Goal: Communication & Community: Answer question/provide support

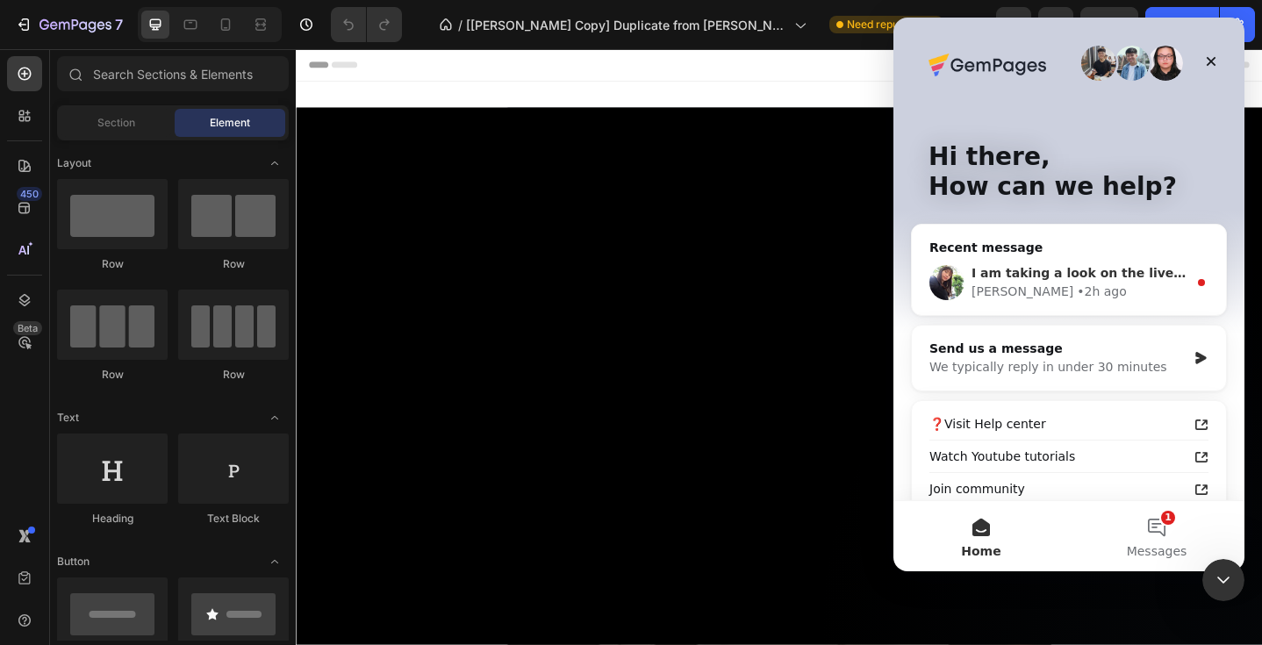
click at [1048, 283] on div "Tina • 2h ago" at bounding box center [1079, 292] width 216 height 18
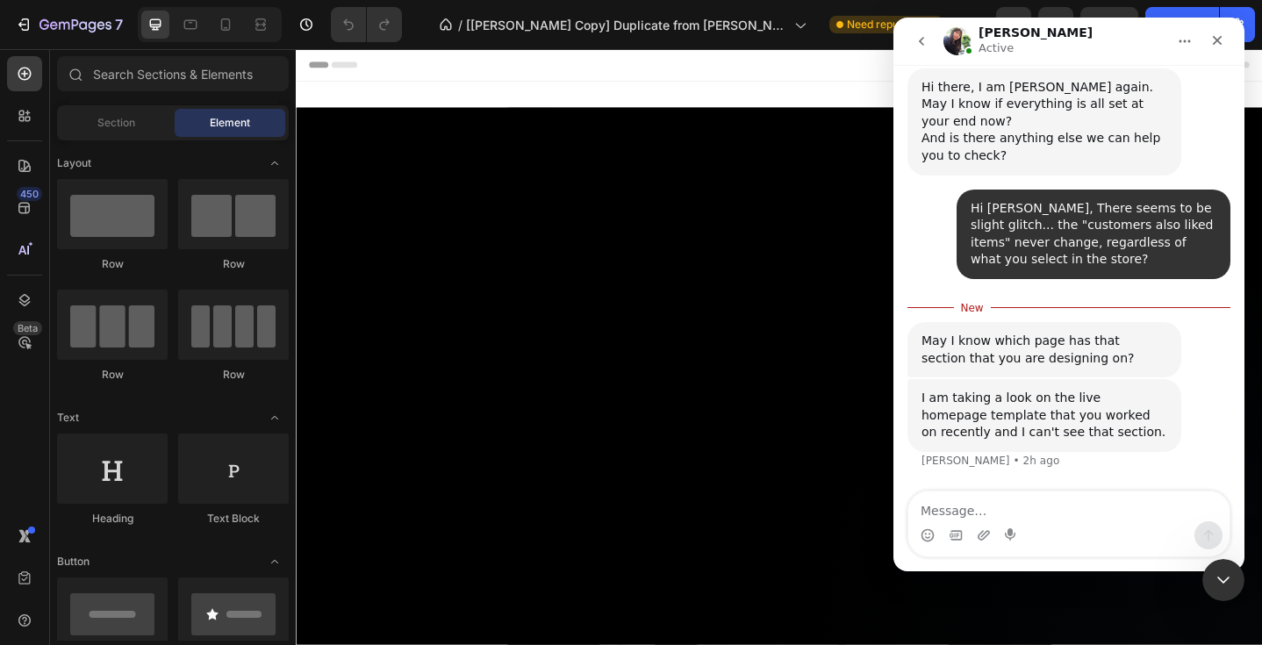
scroll to position [16626, 0]
click at [928, 509] on textarea "Message…" at bounding box center [1068, 506] width 321 height 30
click at [1000, 512] on textarea "im saying tnat regardless of the item selected" at bounding box center [1068, 506] width 321 height 30
click at [925, 510] on textarea "im saying that regardless of the item selected" at bounding box center [1068, 506] width 321 height 30
click at [1181, 514] on textarea "i'm saying that regardless of the item selected" at bounding box center [1068, 506] width 321 height 30
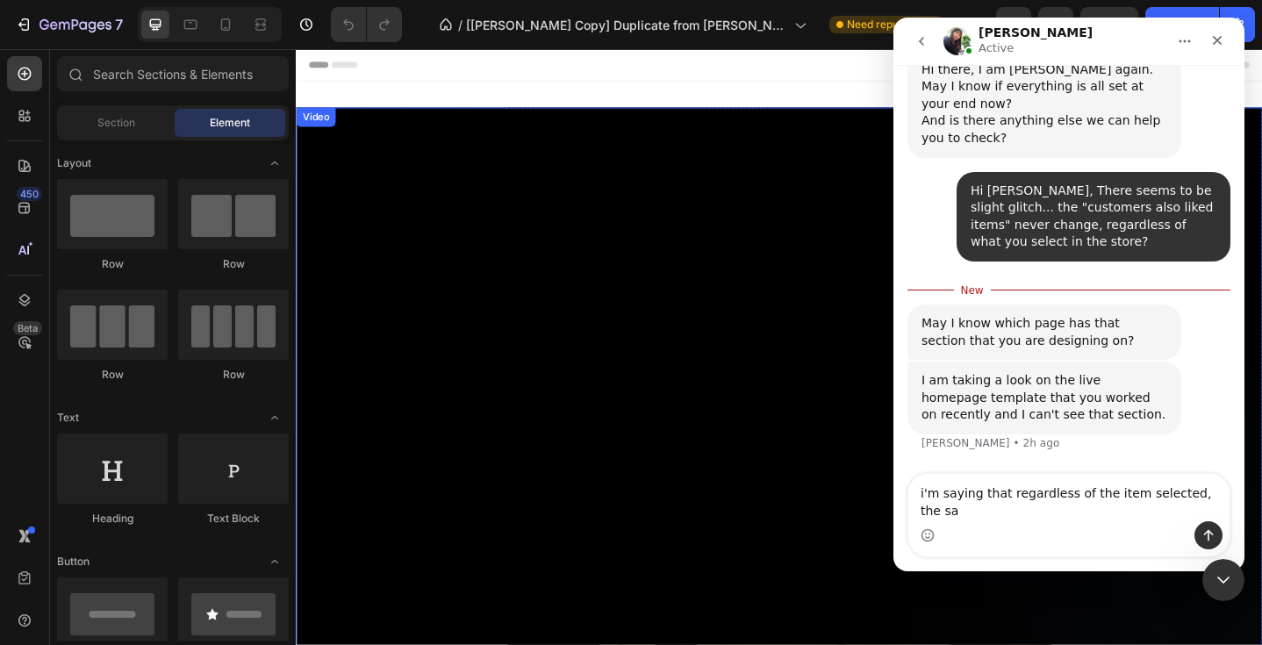
scroll to position [16643, 0]
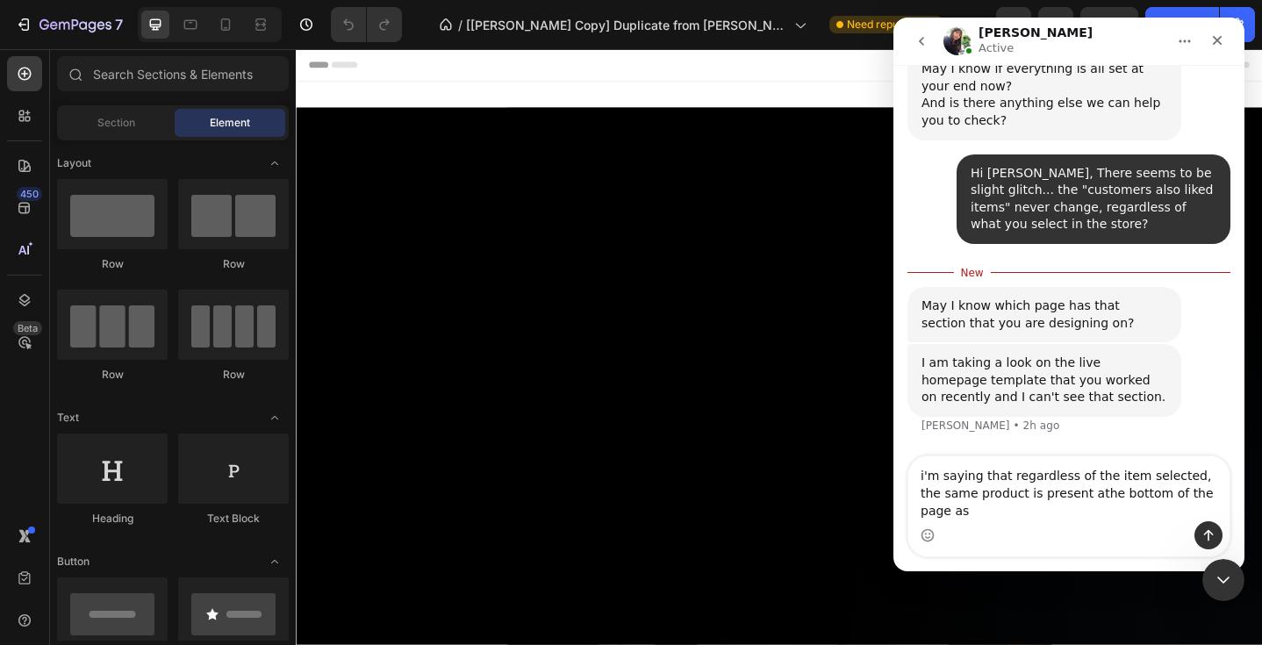
click at [1000, 513] on textarea "i'm saying that regardless of the item selected, the same product is present at…" at bounding box center [1068, 488] width 321 height 65
click at [1017, 511] on textarea "i'm saying that regardless of the item selected, the same products is present a…" at bounding box center [1068, 488] width 321 height 65
click at [1086, 495] on textarea "i'm saying that regardless of the item selected, the same products are present …" at bounding box center [1068, 488] width 321 height 65
click at [935, 512] on textarea "i'm saying that regardless of the item selected, the same products are present …" at bounding box center [1068, 488] width 321 height 65
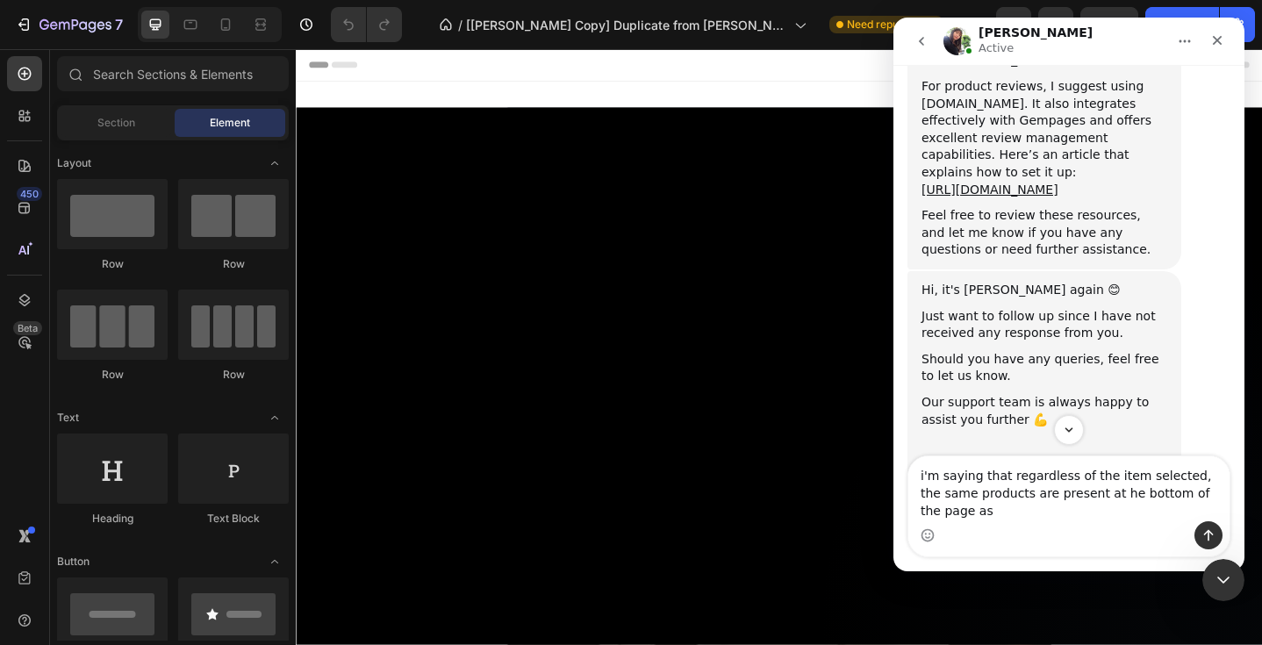
scroll to position [15628, 0]
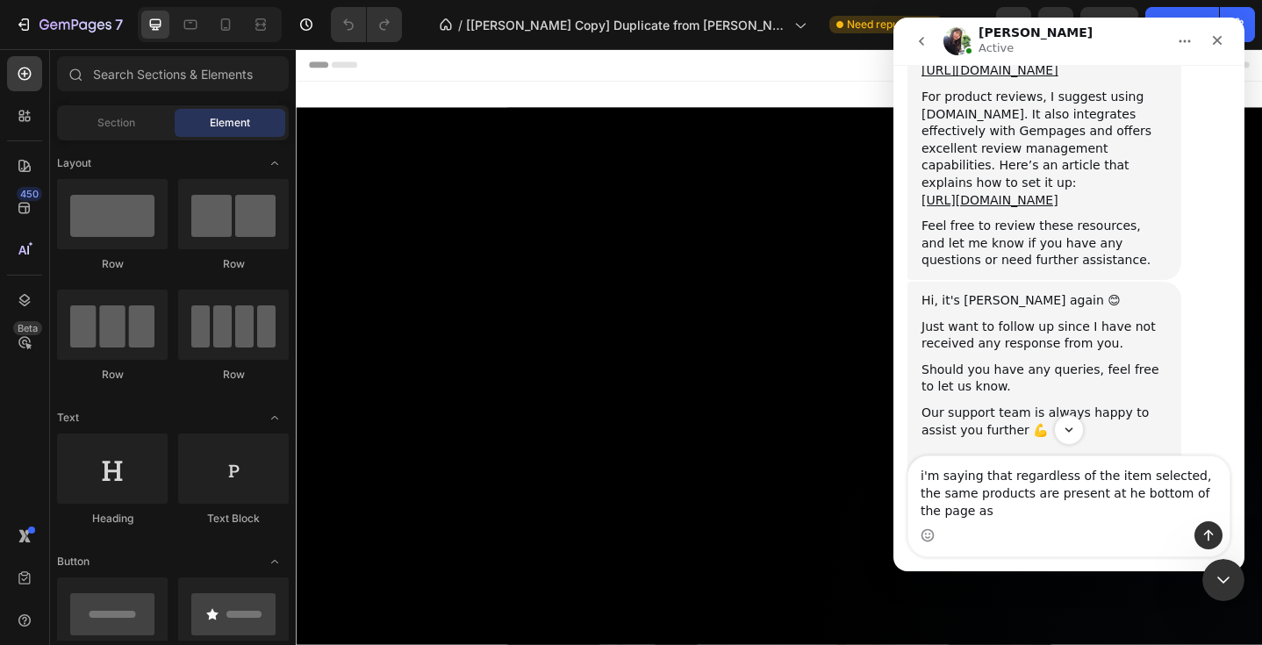
drag, startPoint x: 971, startPoint y: 236, endPoint x: 1030, endPoint y: 244, distance: 59.3
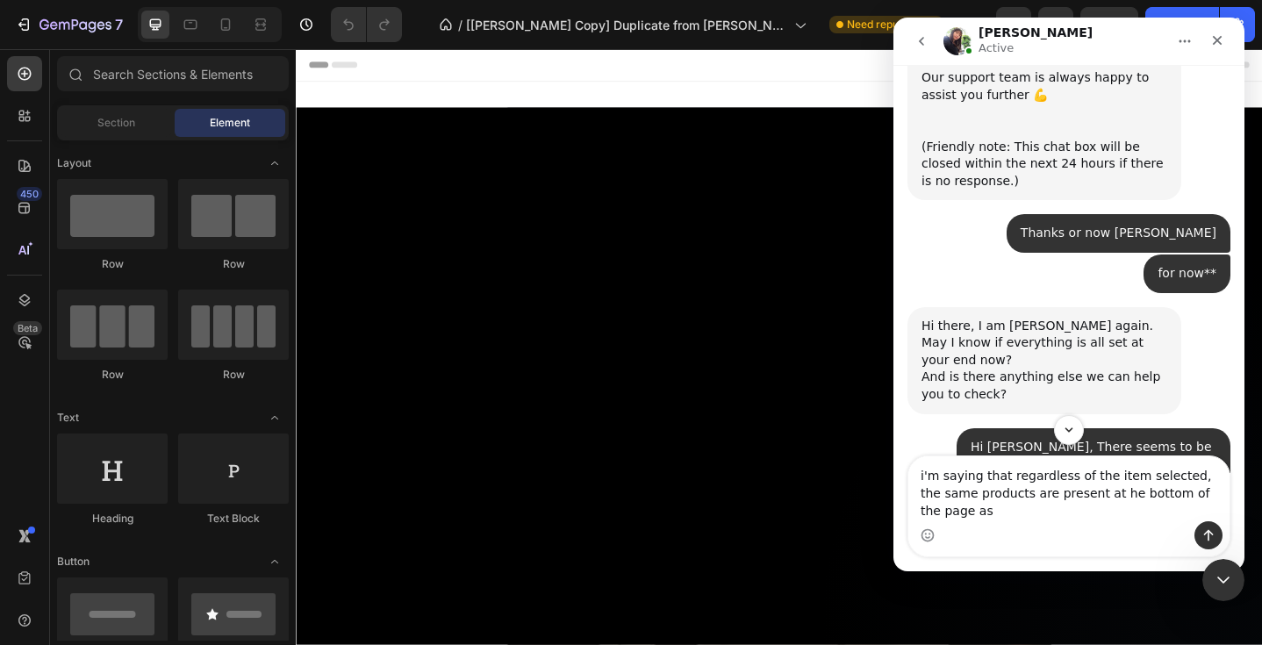
scroll to position [16576, 0]
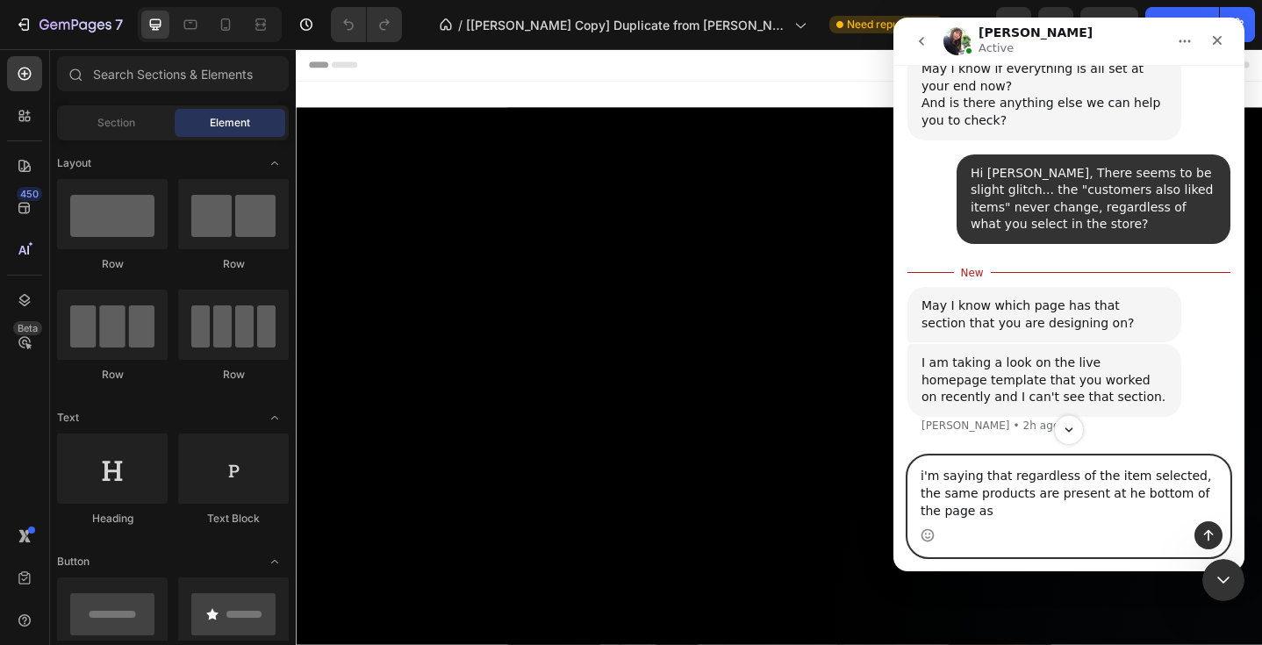
click at [945, 508] on textarea "i'm saying that regardless of the item selected, the same products are present …" at bounding box center [1068, 488] width 321 height 65
type textarea "i'm saying that regardless of the item selected, the same products are present …"
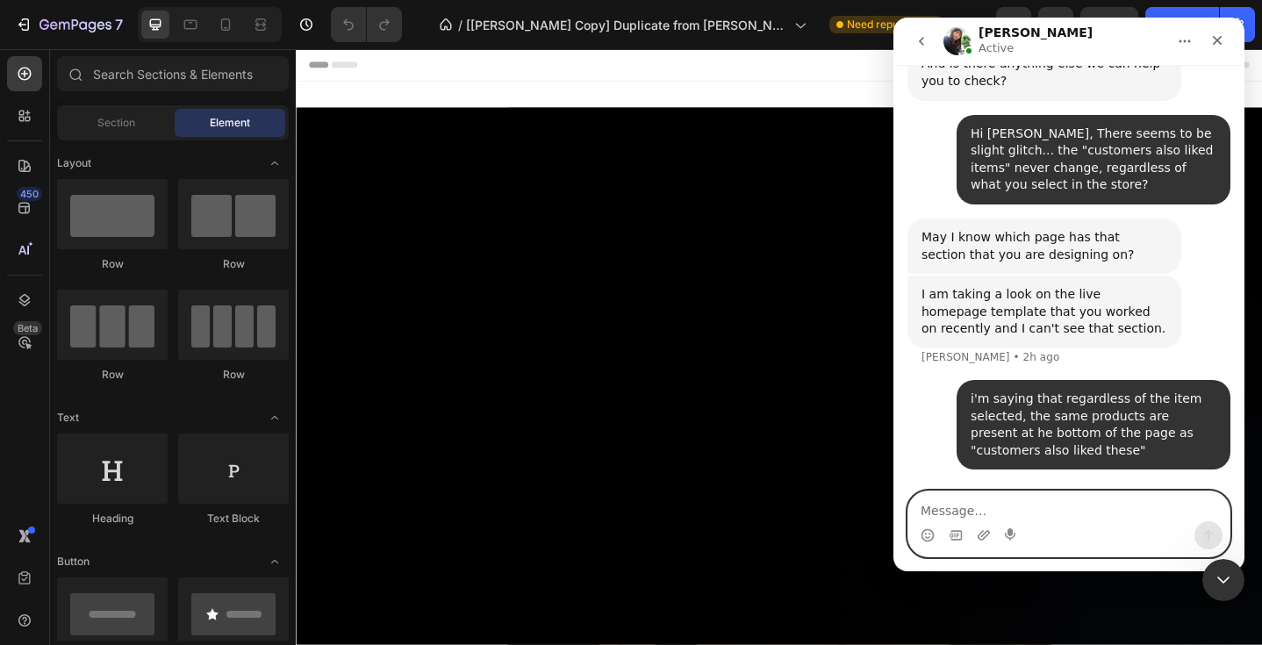
scroll to position [16700, 0]
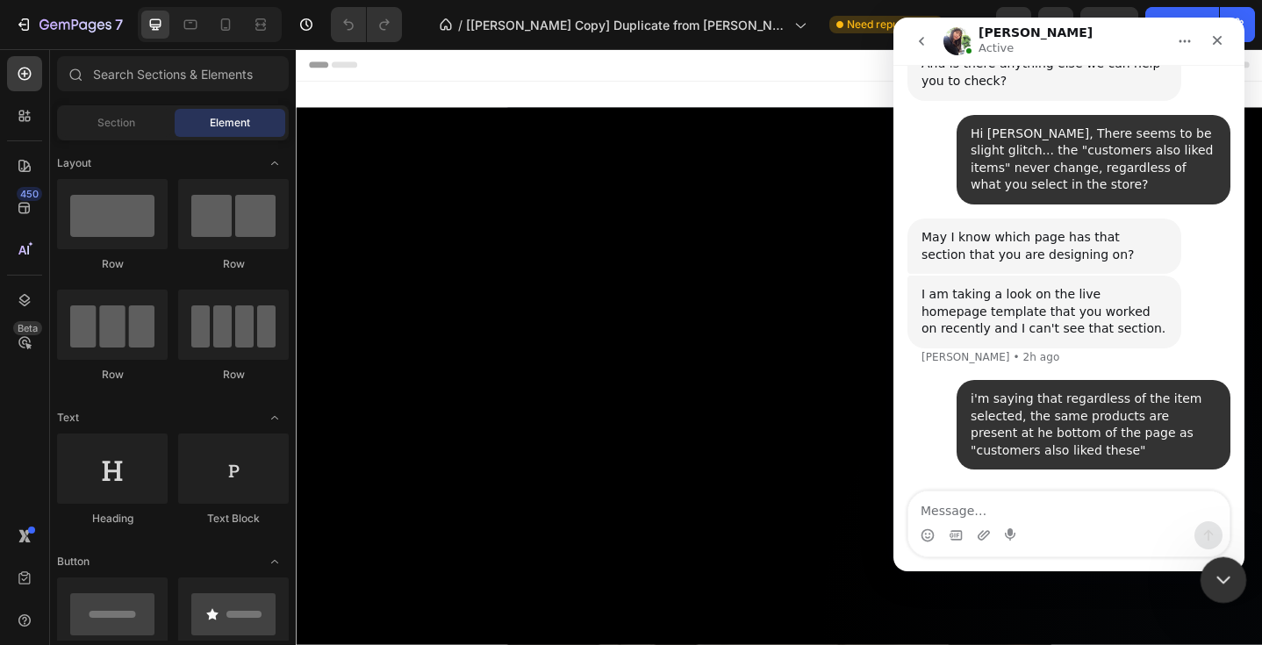
click at [1218, 577] on icon "Close Intercom Messenger" at bounding box center [1221, 577] width 12 height 7
